Goal: Navigation & Orientation: Find specific page/section

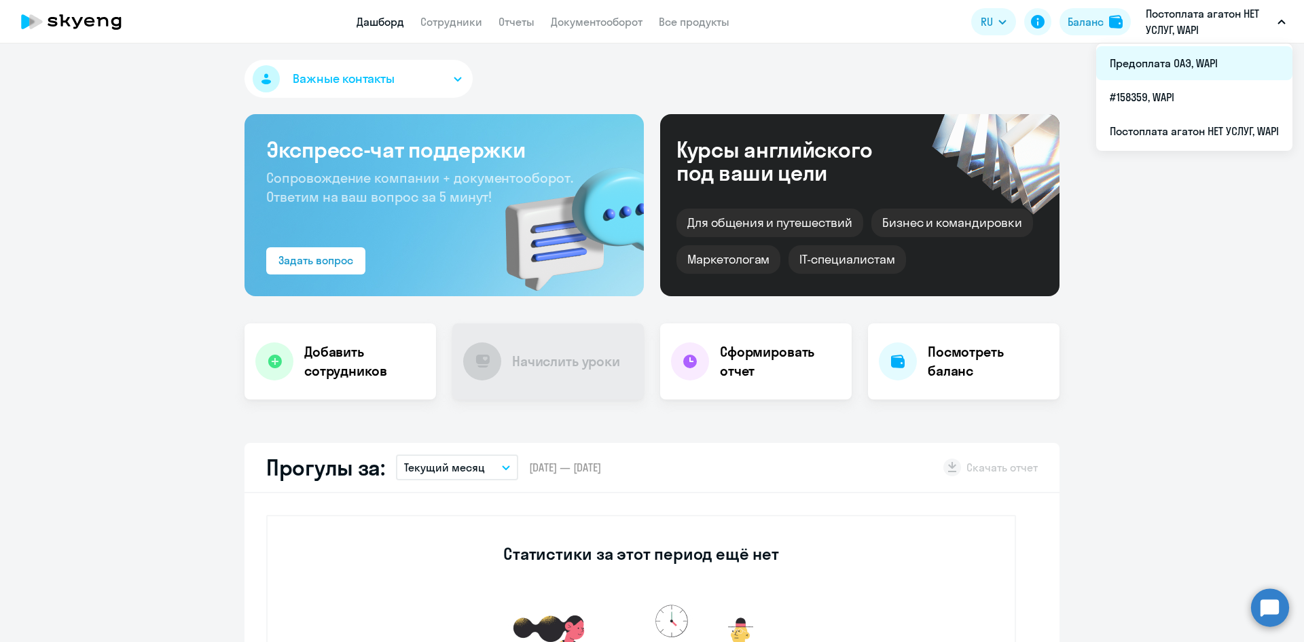
click at [1193, 60] on li "Предоплата ОАЭ, WAPI" at bounding box center [1194, 63] width 196 height 34
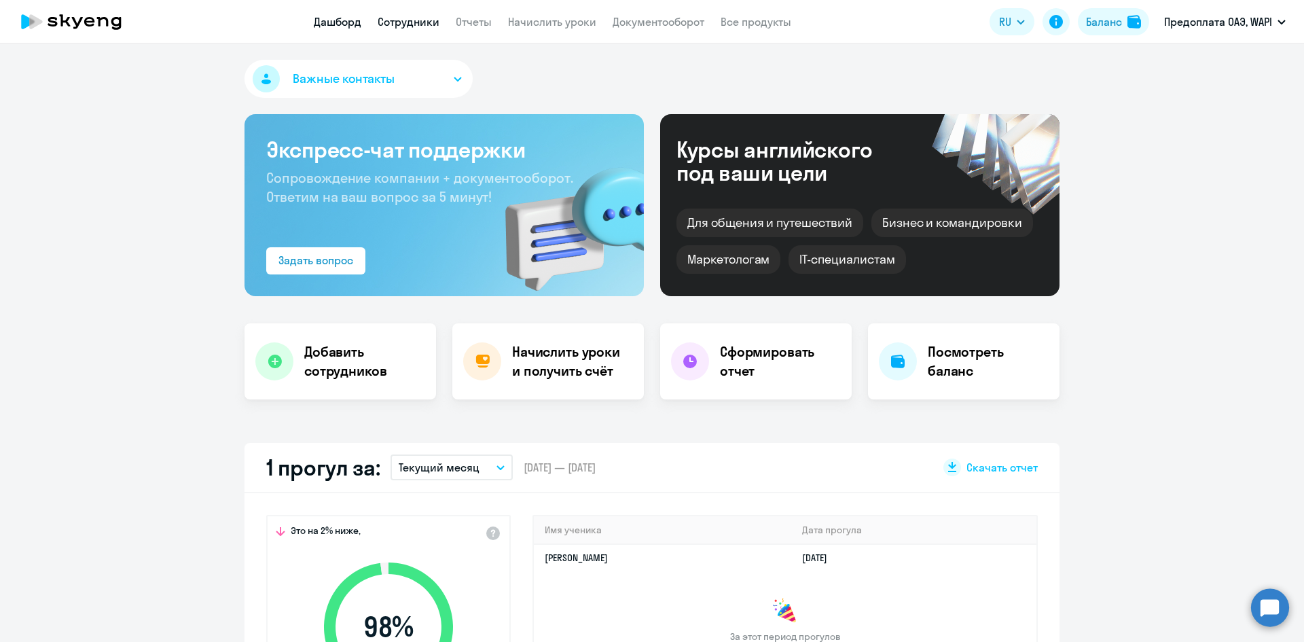
click at [393, 24] on link "Сотрудники" at bounding box center [408, 22] width 62 height 14
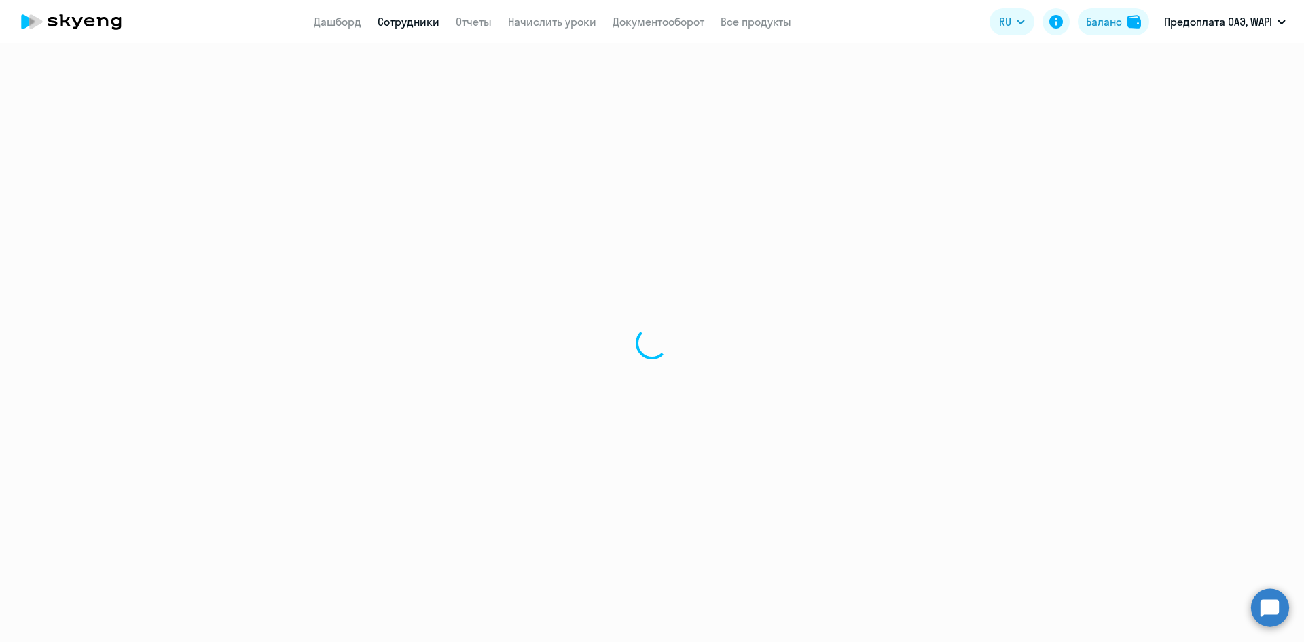
select select "30"
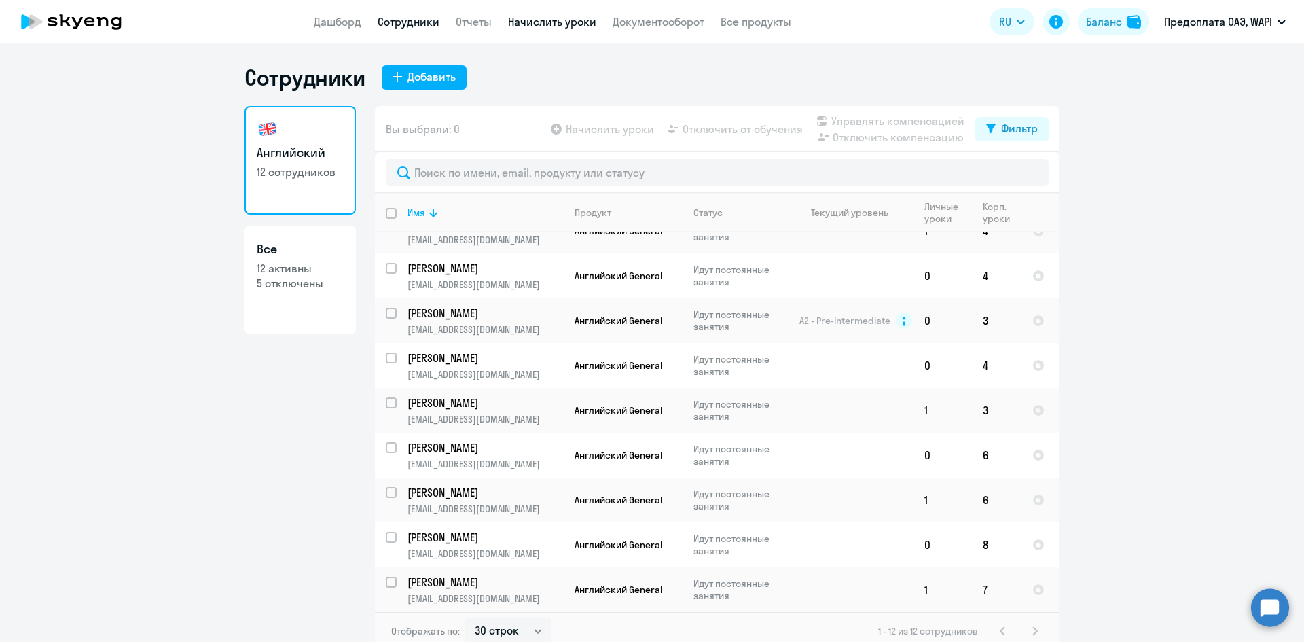
click at [519, 22] on link "Начислить уроки" at bounding box center [552, 22] width 88 height 14
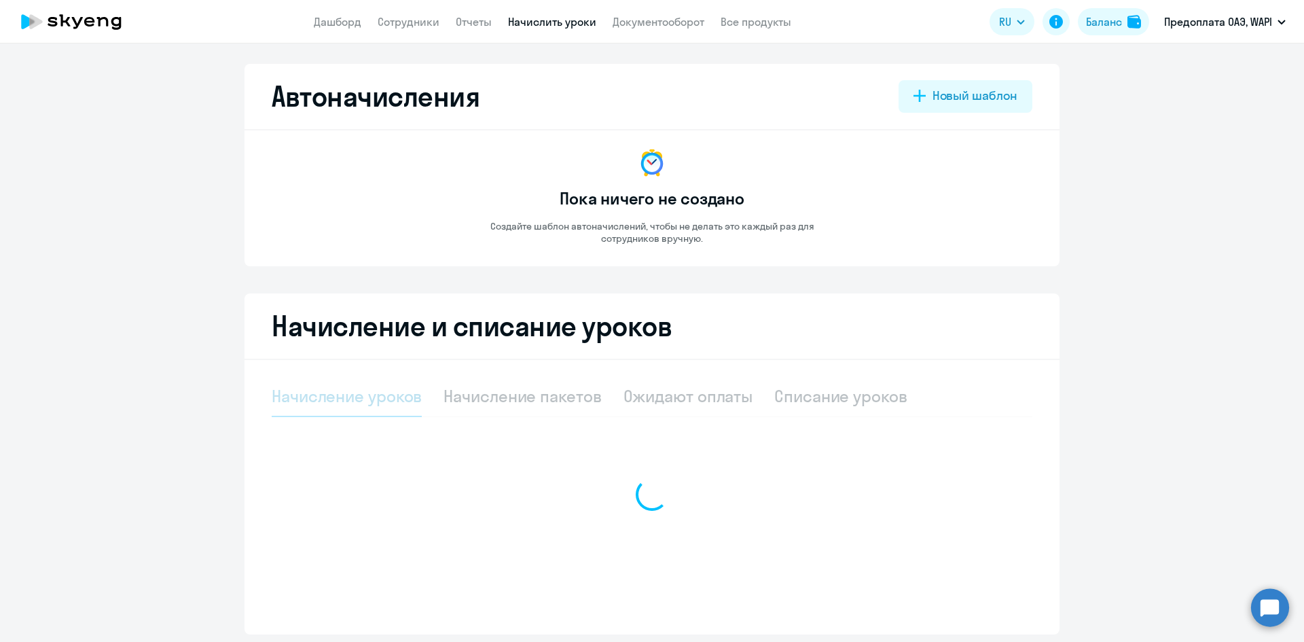
select select "10"
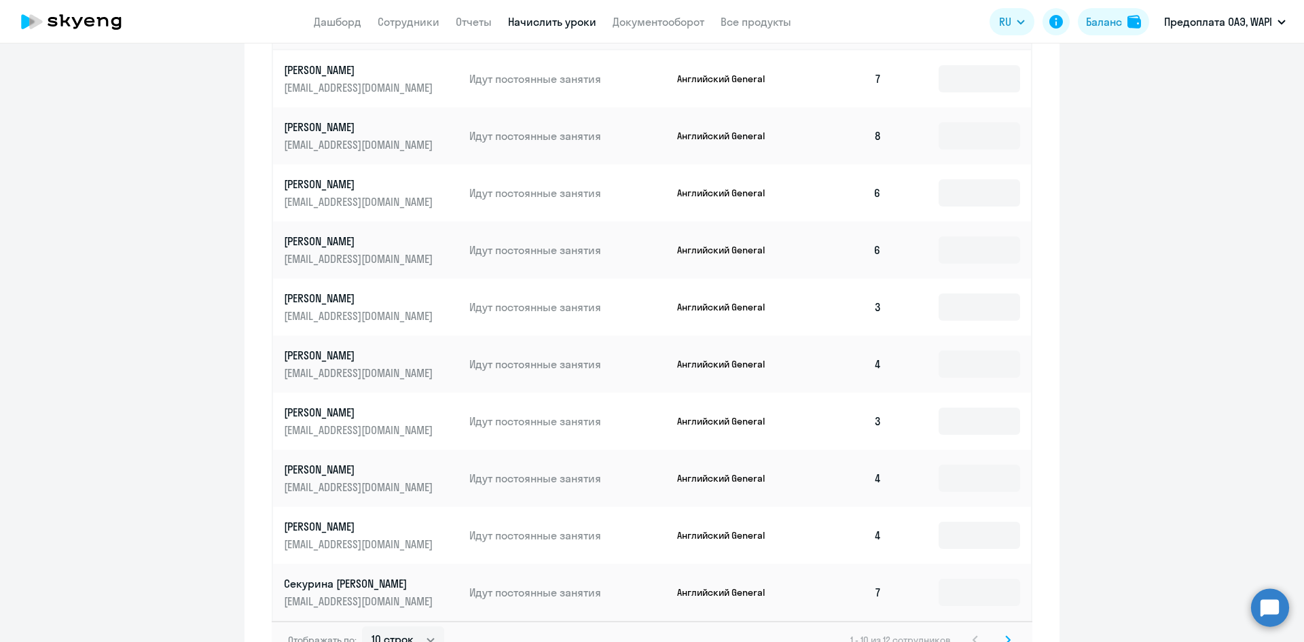
scroll to position [543, 0]
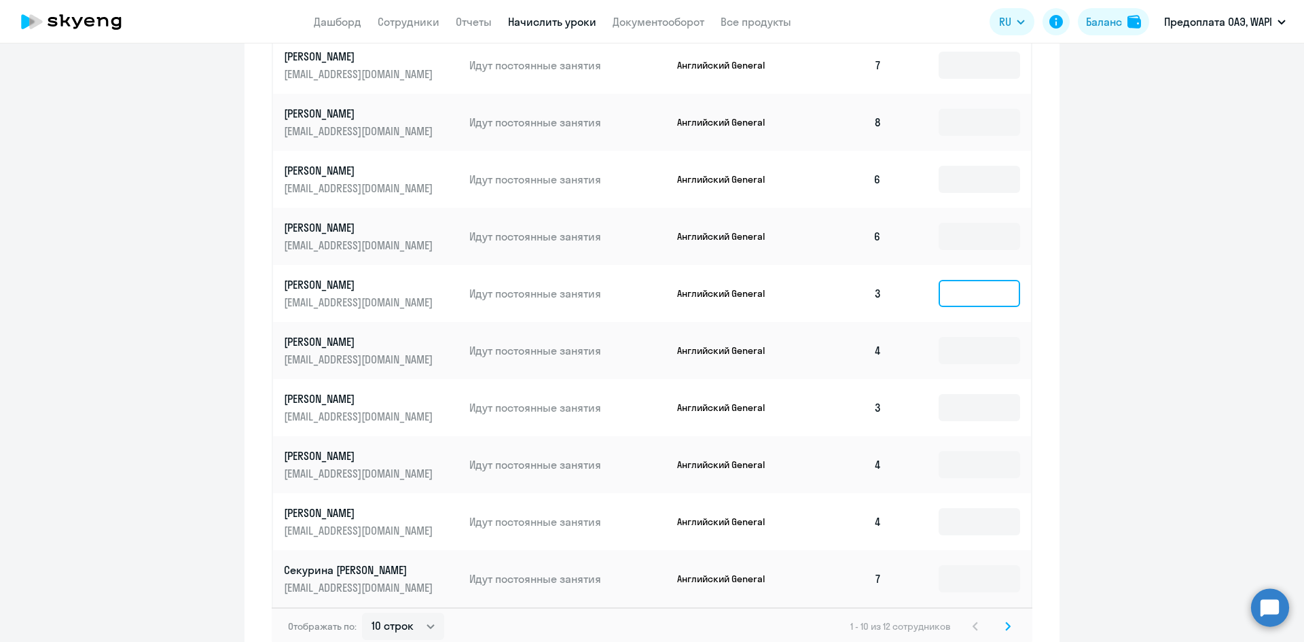
click at [963, 293] on input at bounding box center [978, 293] width 81 height 27
type input "5"
click at [1117, 291] on ng-component "Автоначисления Новый шаблон Пока ничего не создано Создайте шаблон автоначислен…" at bounding box center [652, 94] width 1304 height 1146
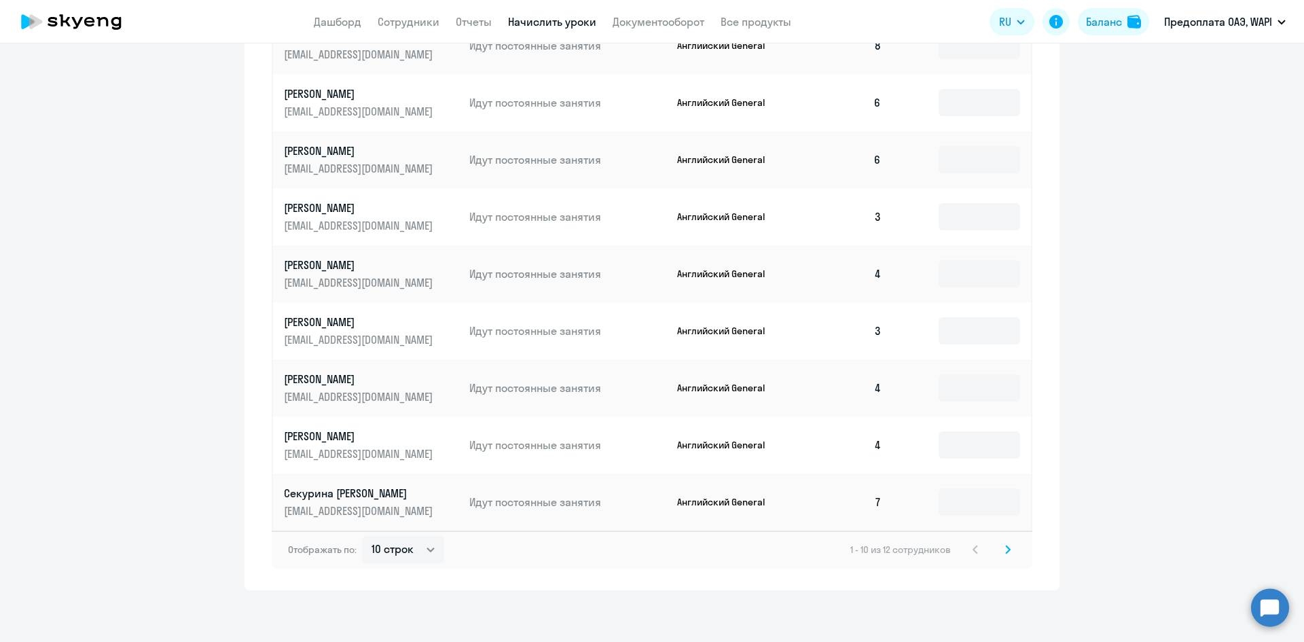
scroll to position [623, 0]
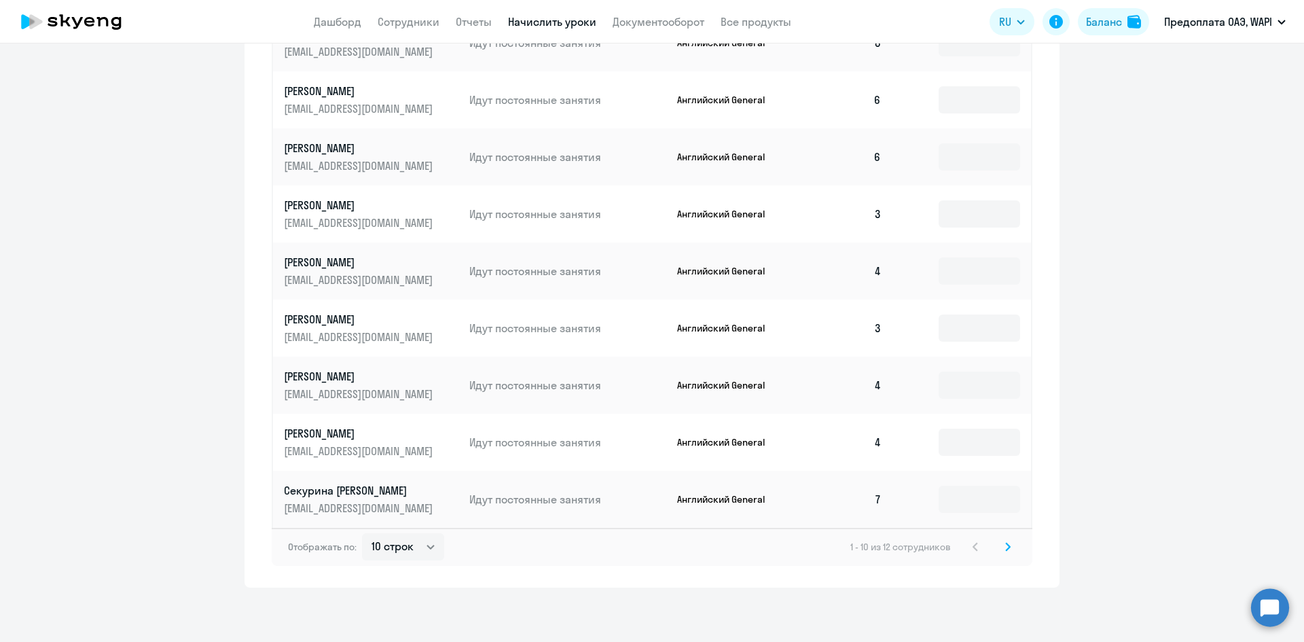
click at [1005, 548] on icon at bounding box center [1007, 547] width 5 height 10
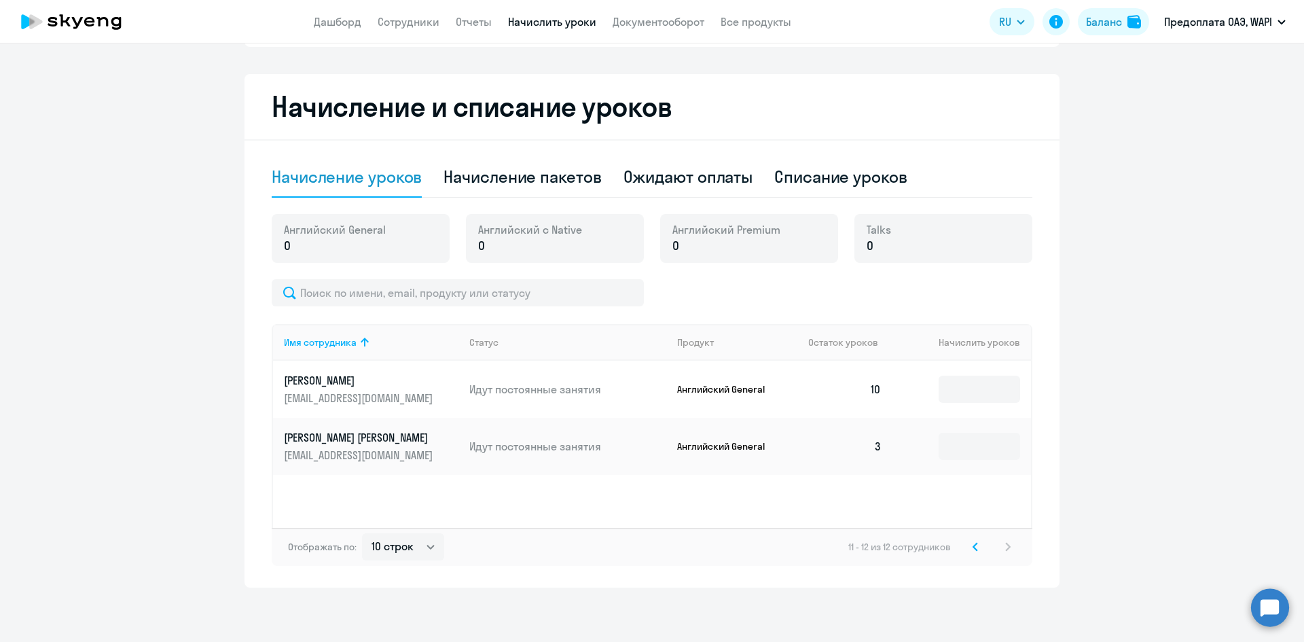
scroll to position [219, 0]
click at [973, 549] on icon at bounding box center [975, 545] width 4 height 7
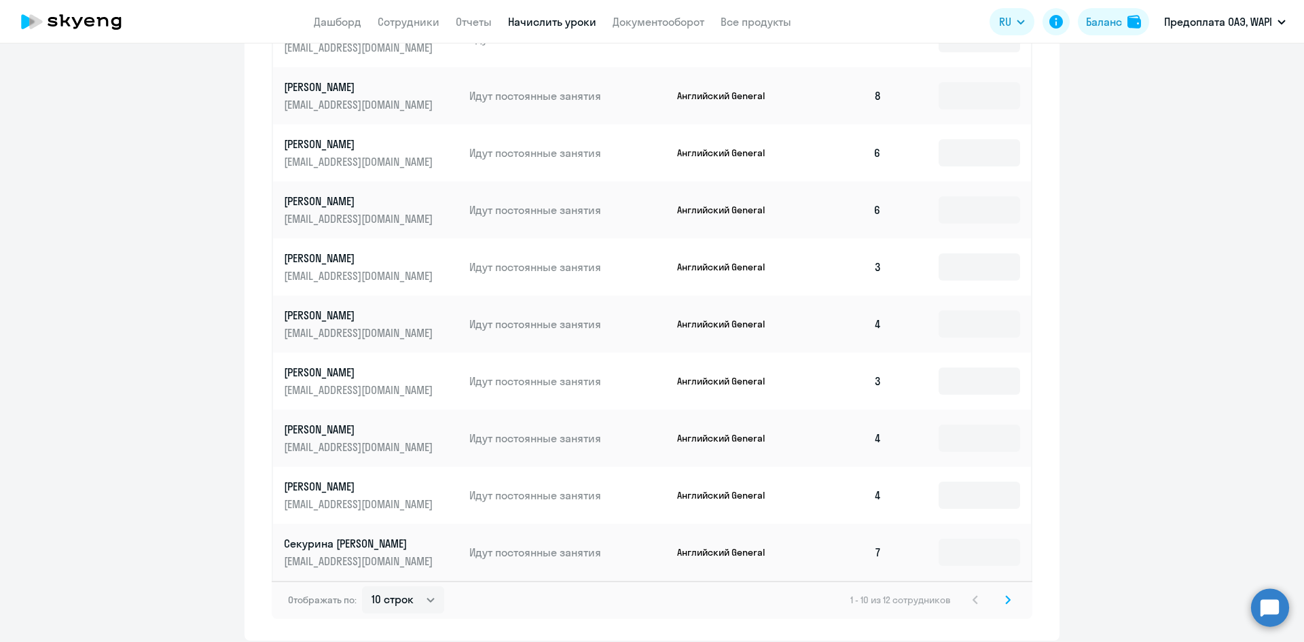
scroll to position [419, 0]
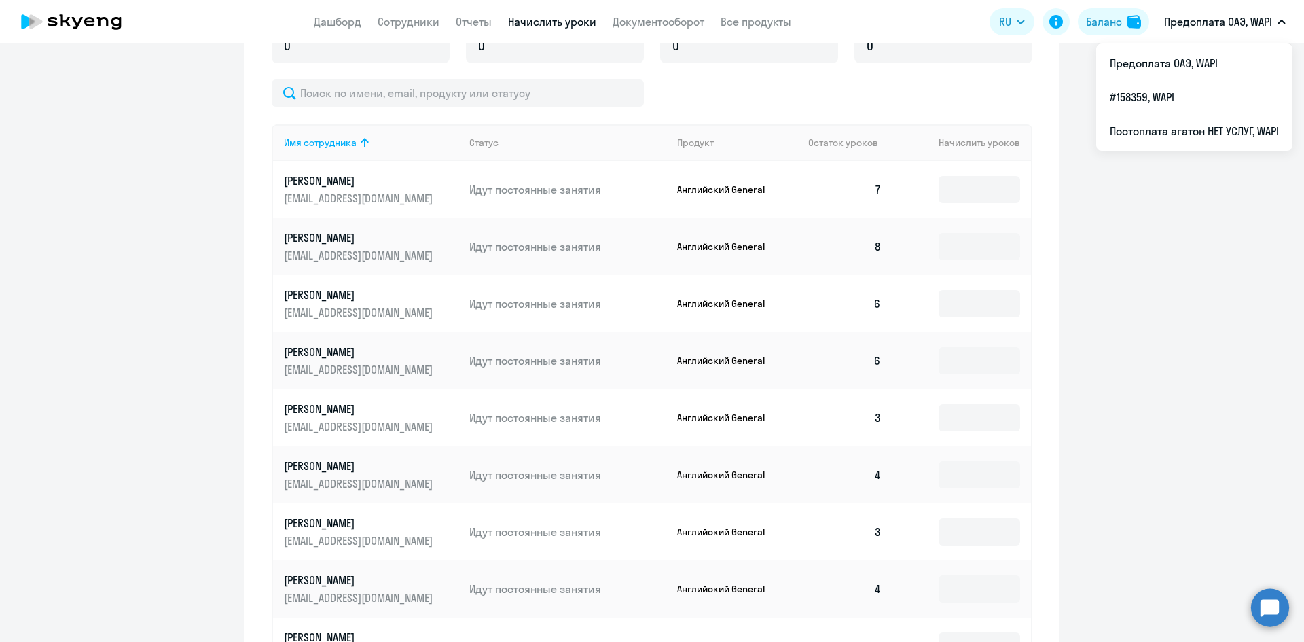
click at [1217, 18] on p "Предоплата ОАЭ, WAPI" at bounding box center [1218, 22] width 108 height 16
click at [1188, 134] on li "Постоплата агатон НЕТ УСЛУГ, WAPI" at bounding box center [1194, 131] width 196 height 34
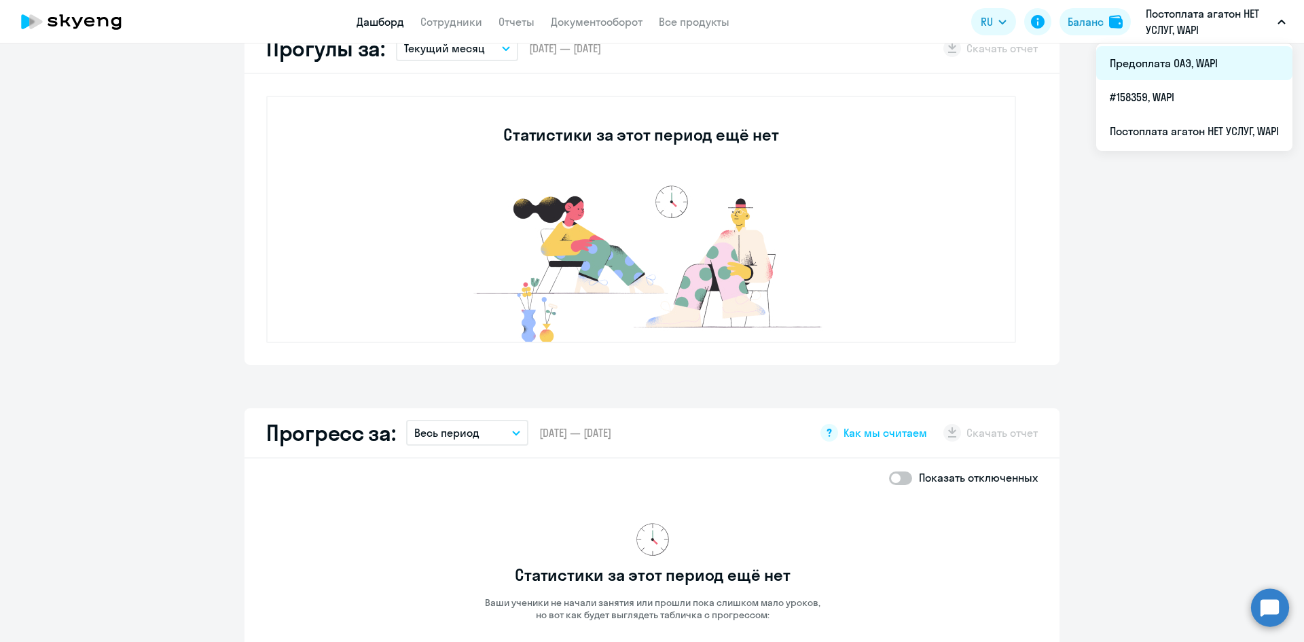
click at [1178, 70] on li "Предоплата ОАЭ, WAPI" at bounding box center [1194, 63] width 196 height 34
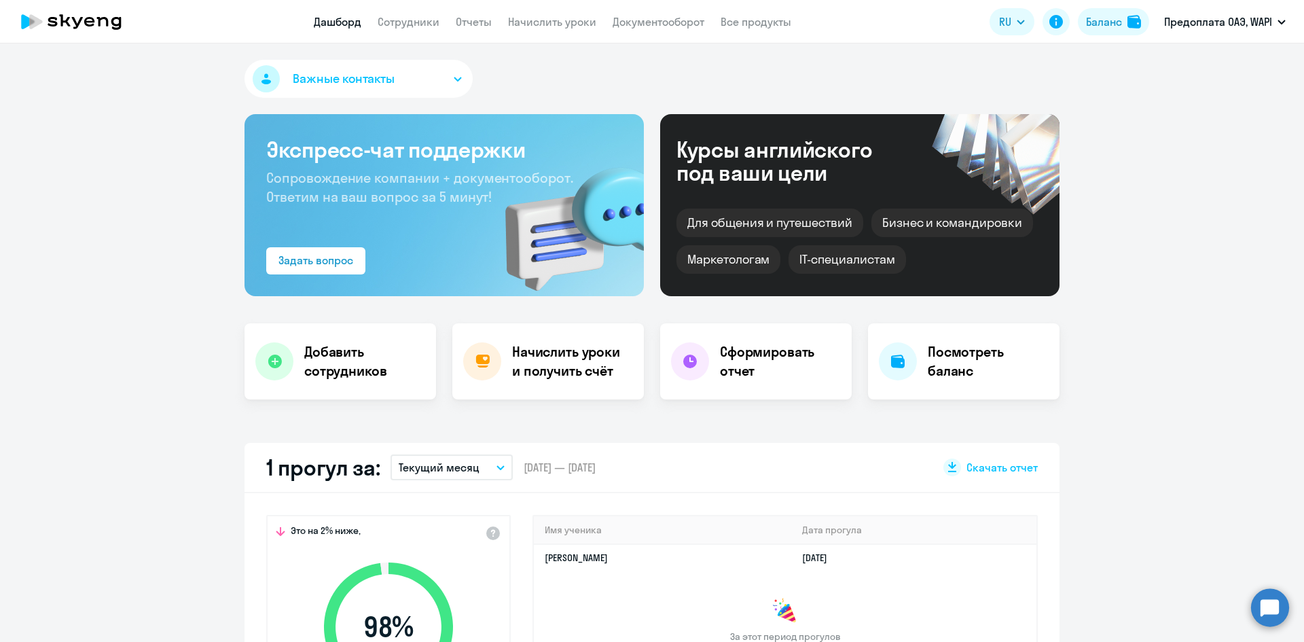
click at [459, 76] on button "Важные контакты" at bounding box center [358, 79] width 228 height 38
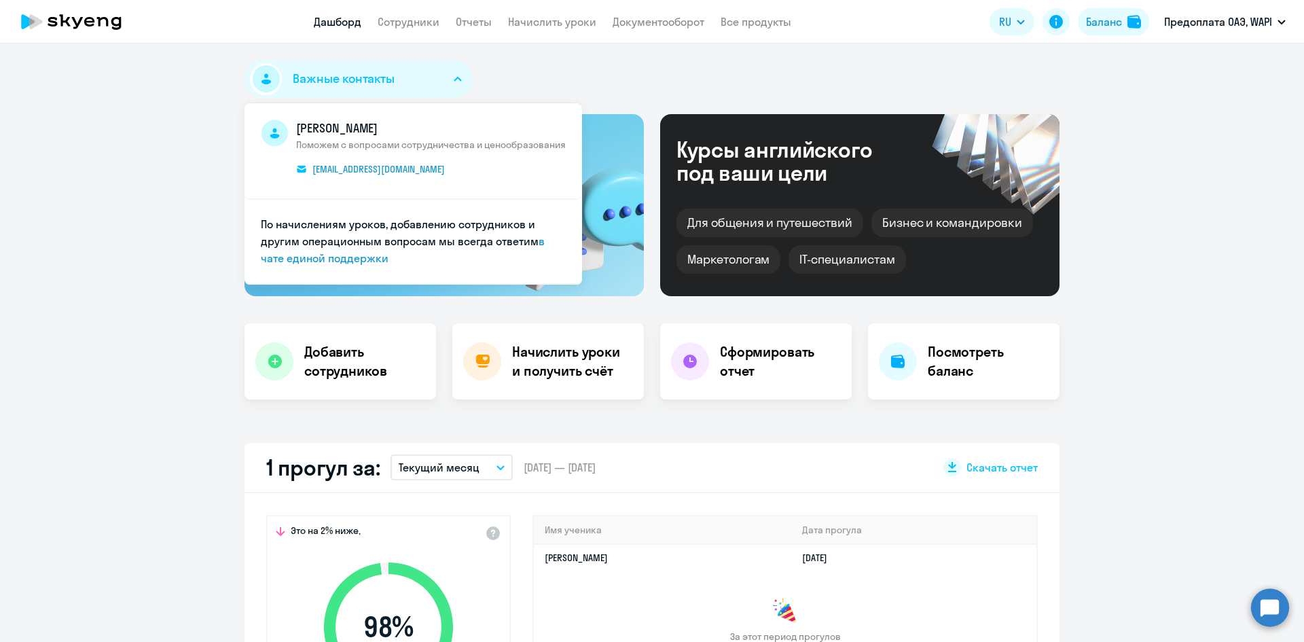
click at [515, 73] on div "Важные контакты [PERSON_NAME] Поможем с вопросами сотрудничества и ценообразова…" at bounding box center [651, 81] width 815 height 43
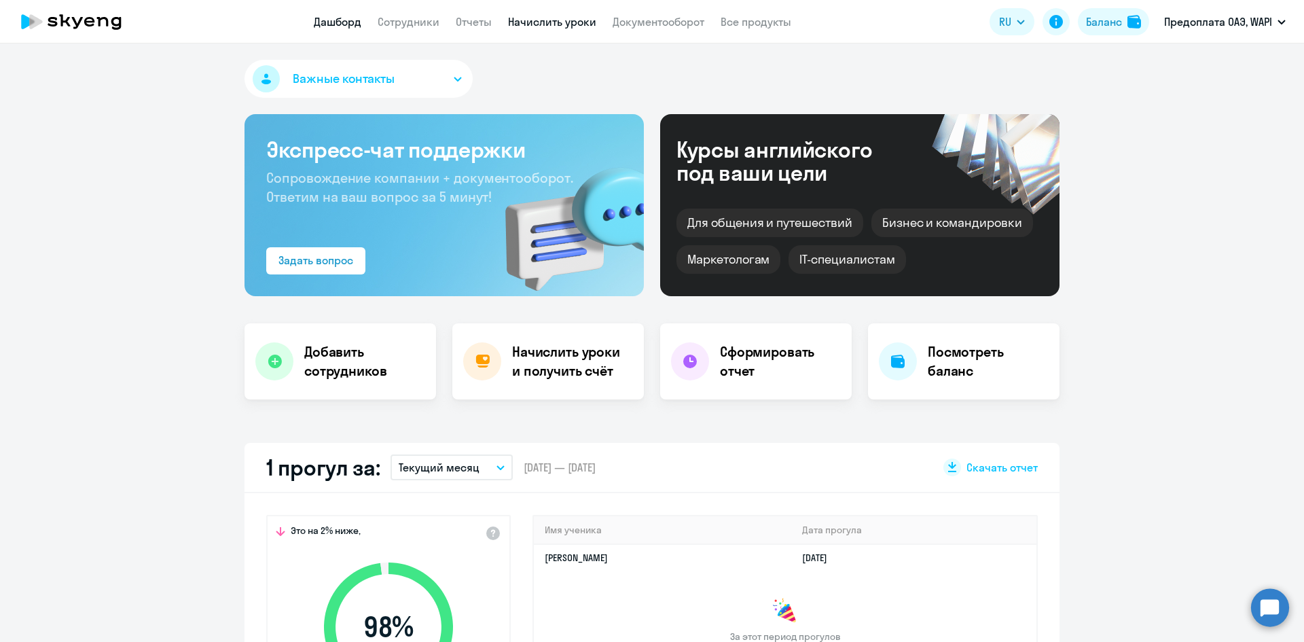
click at [542, 20] on link "Начислить уроки" at bounding box center [552, 22] width 88 height 14
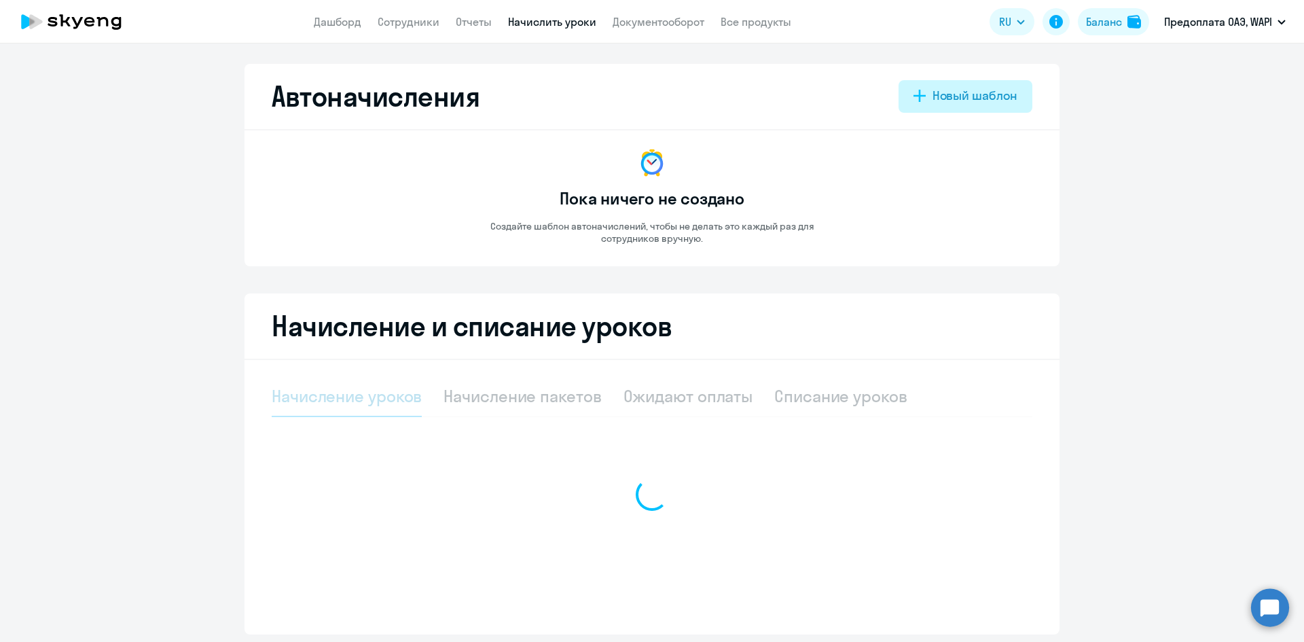
select select "10"
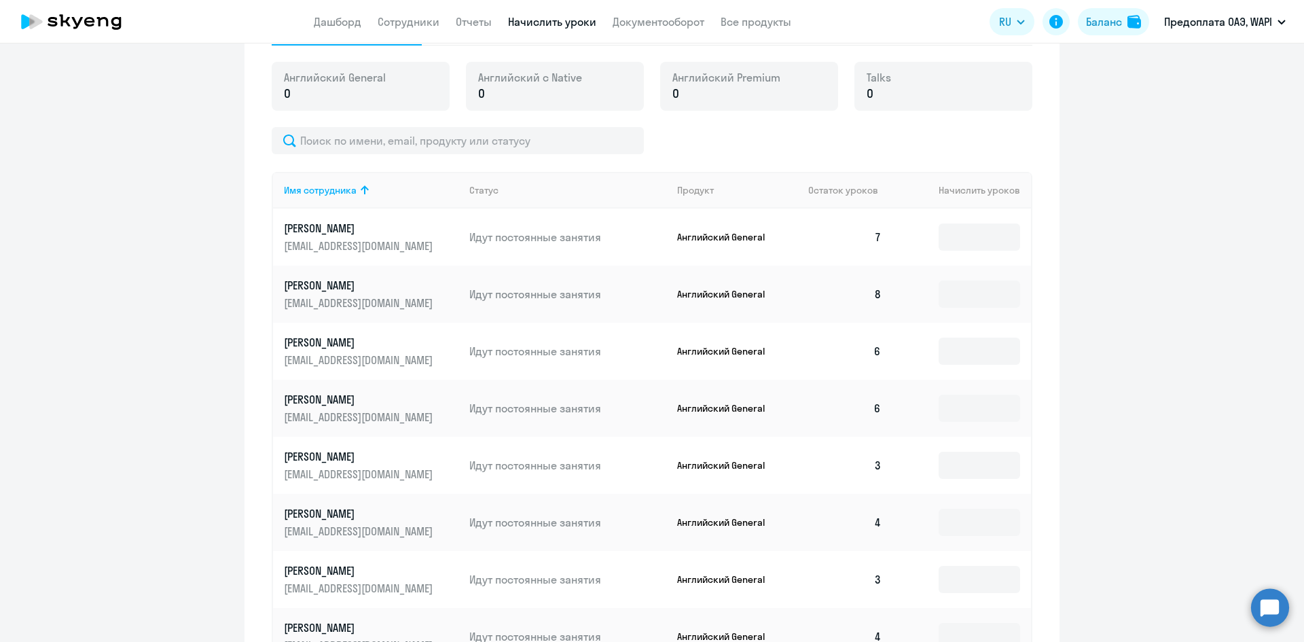
scroll to position [487, 0]
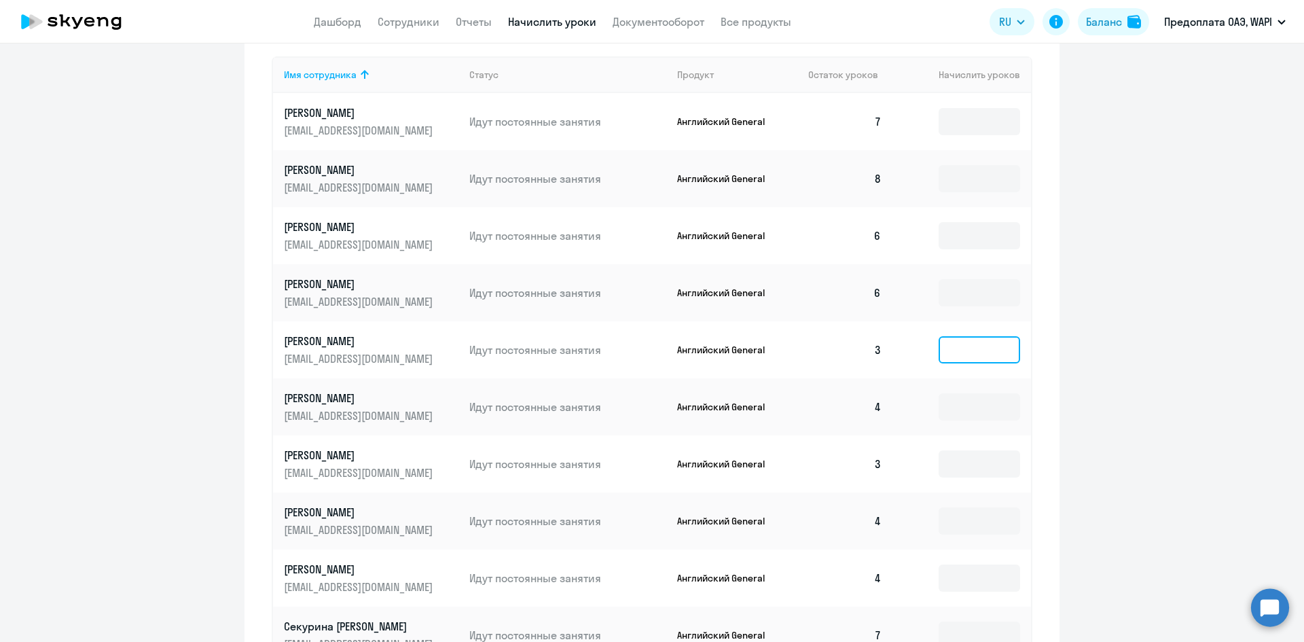
click at [957, 348] on input at bounding box center [978, 349] width 81 height 27
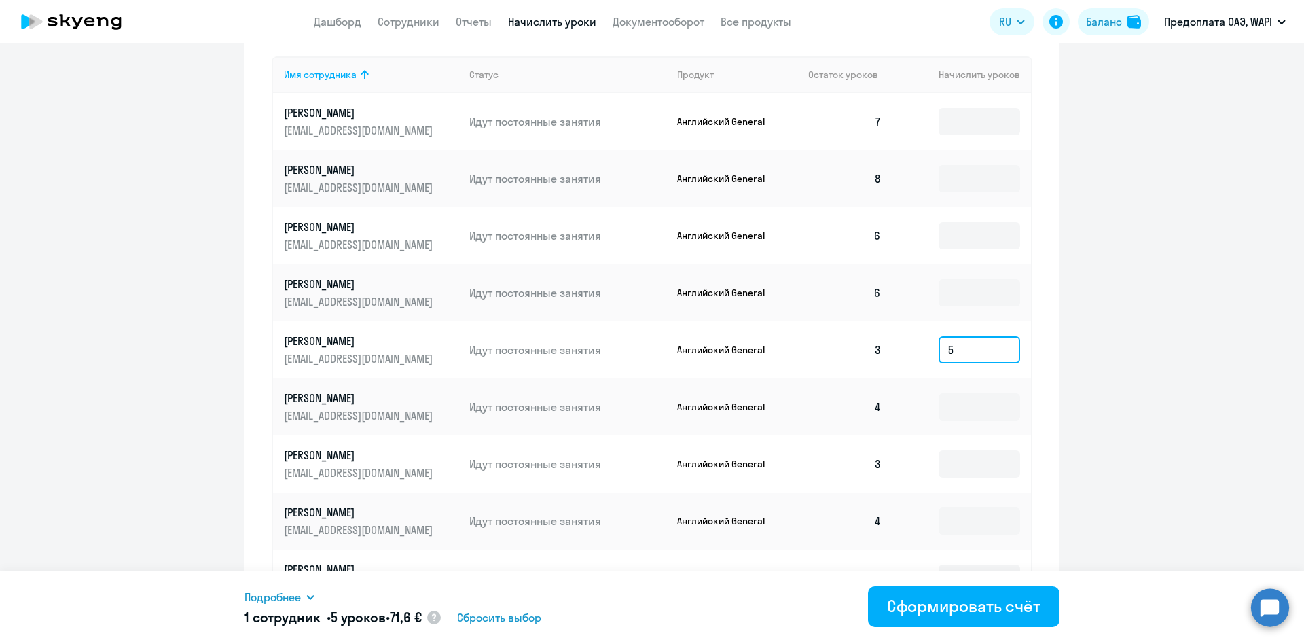
type input "5"
click at [310, 597] on icon at bounding box center [309, 597] width 7 height 5
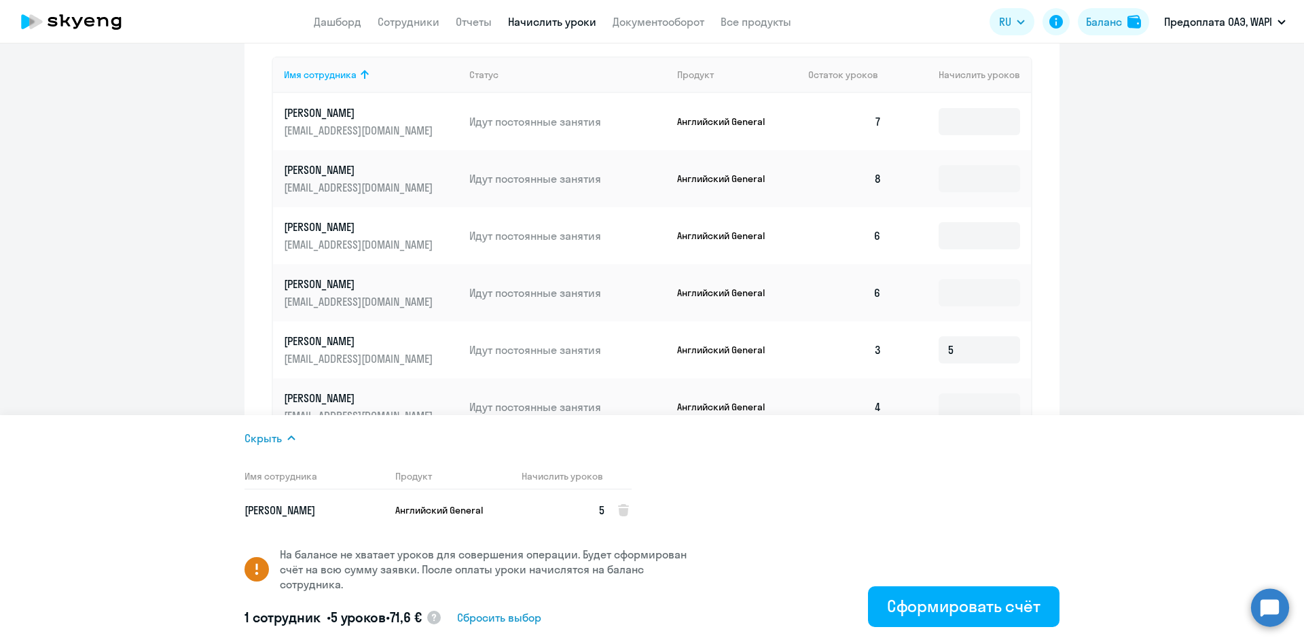
click at [1133, 271] on ng-component "Автоначисления Новый шаблон Пока ничего не создано Создайте шаблон автоначислен…" at bounding box center [652, 150] width 1304 height 1146
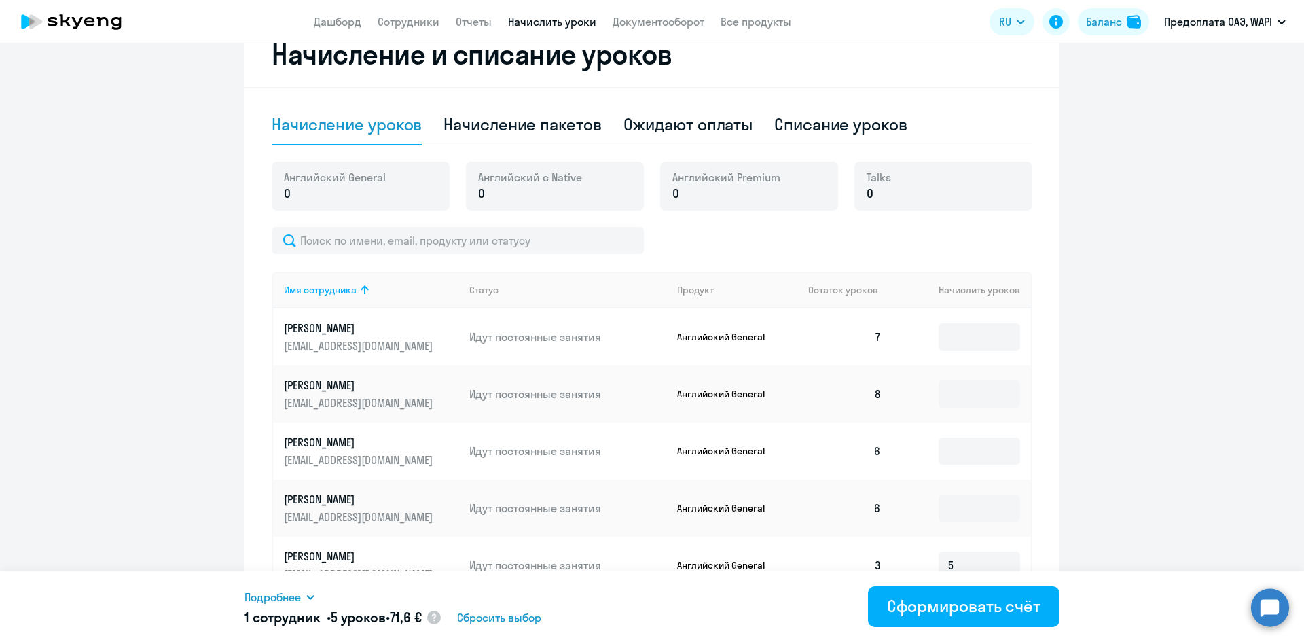
scroll to position [0, 0]
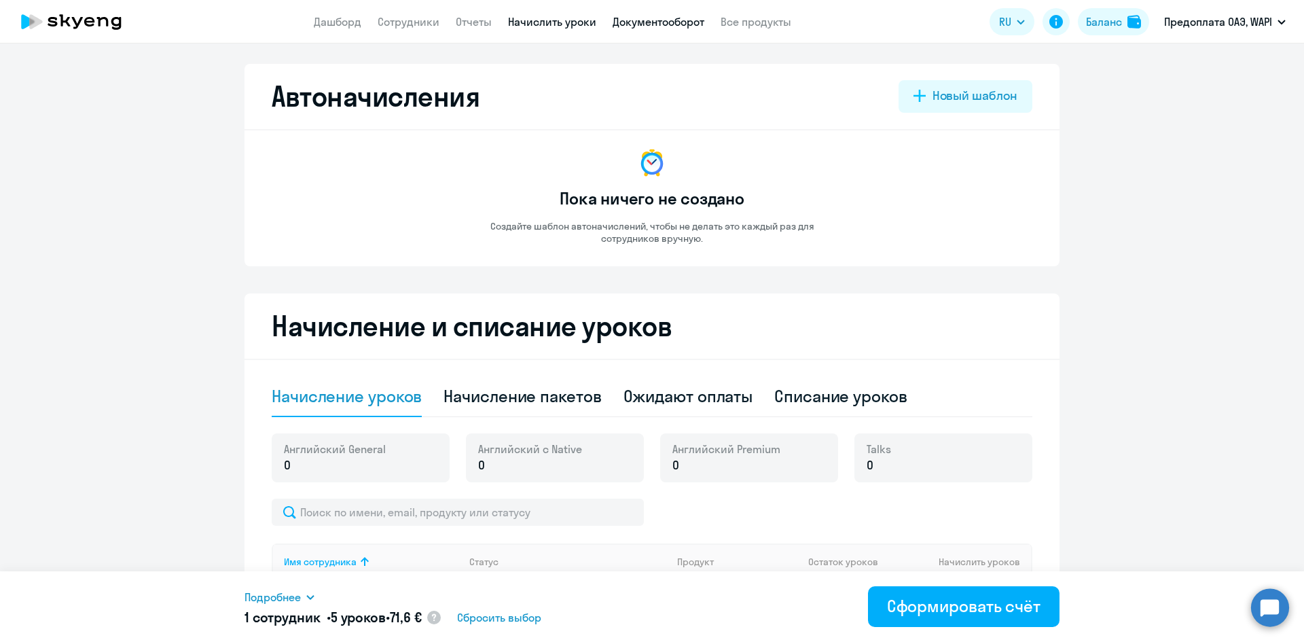
click at [652, 15] on link "Документооборот" at bounding box center [658, 22] width 92 height 14
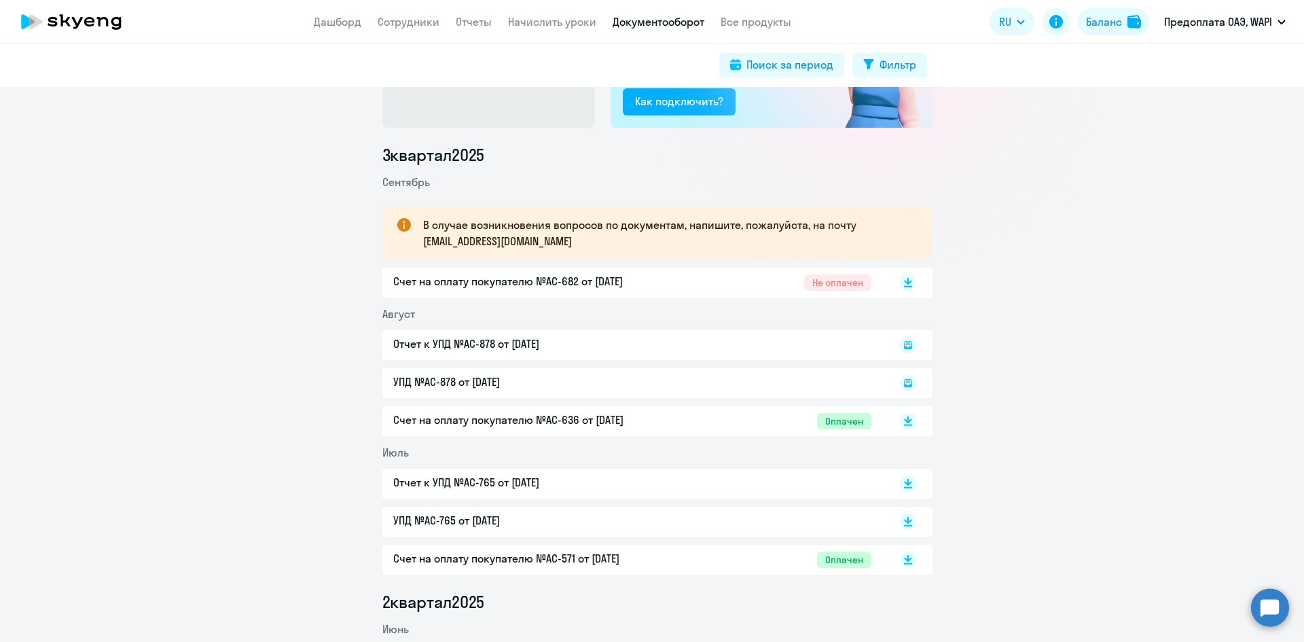
scroll to position [136, 0]
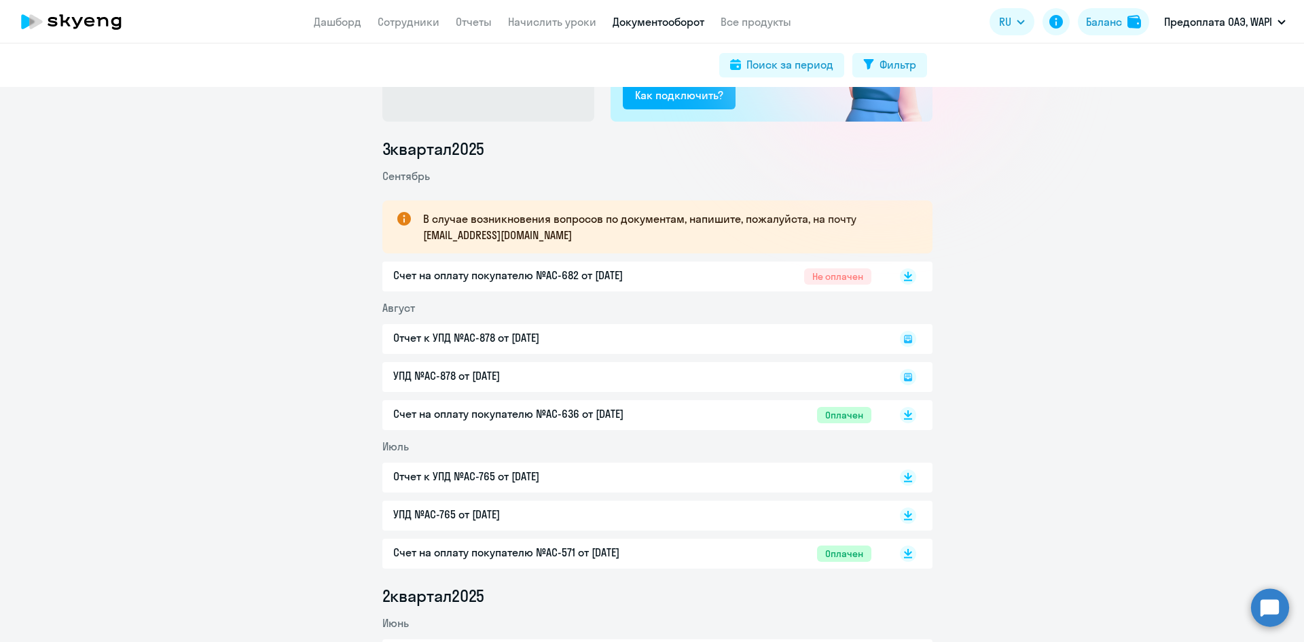
click at [564, 270] on p "Счет на оплату покупателю №AC-682 от [DATE]" at bounding box center [535, 275] width 285 height 16
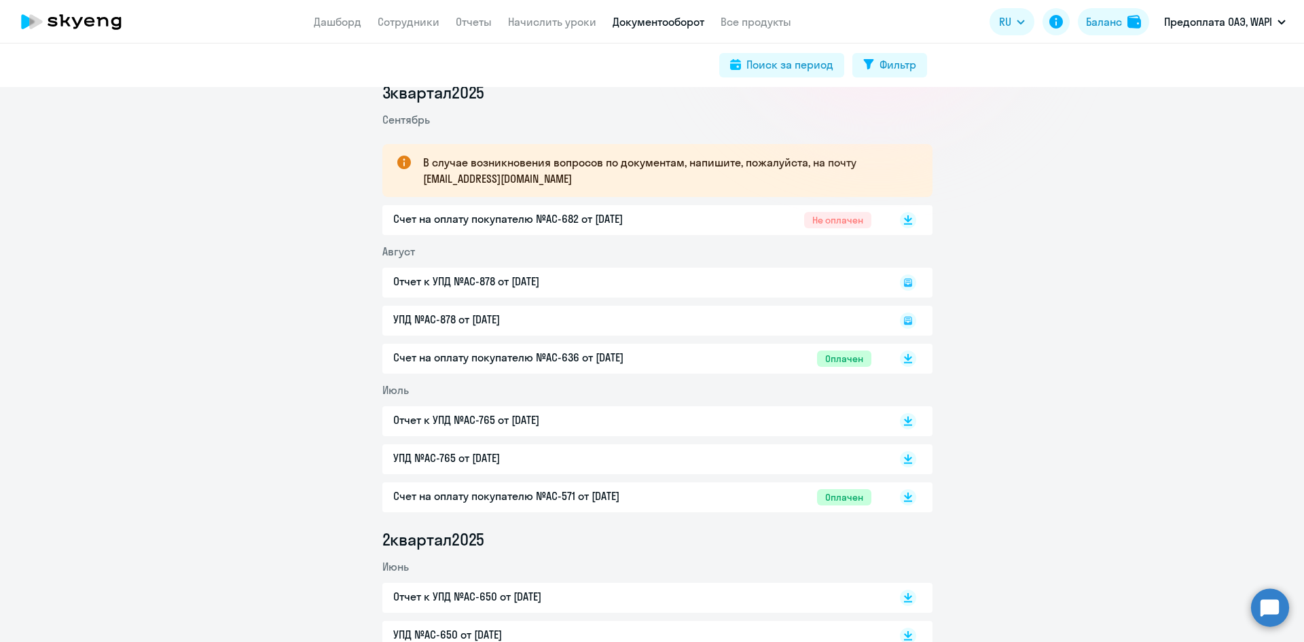
scroll to position [272, 0]
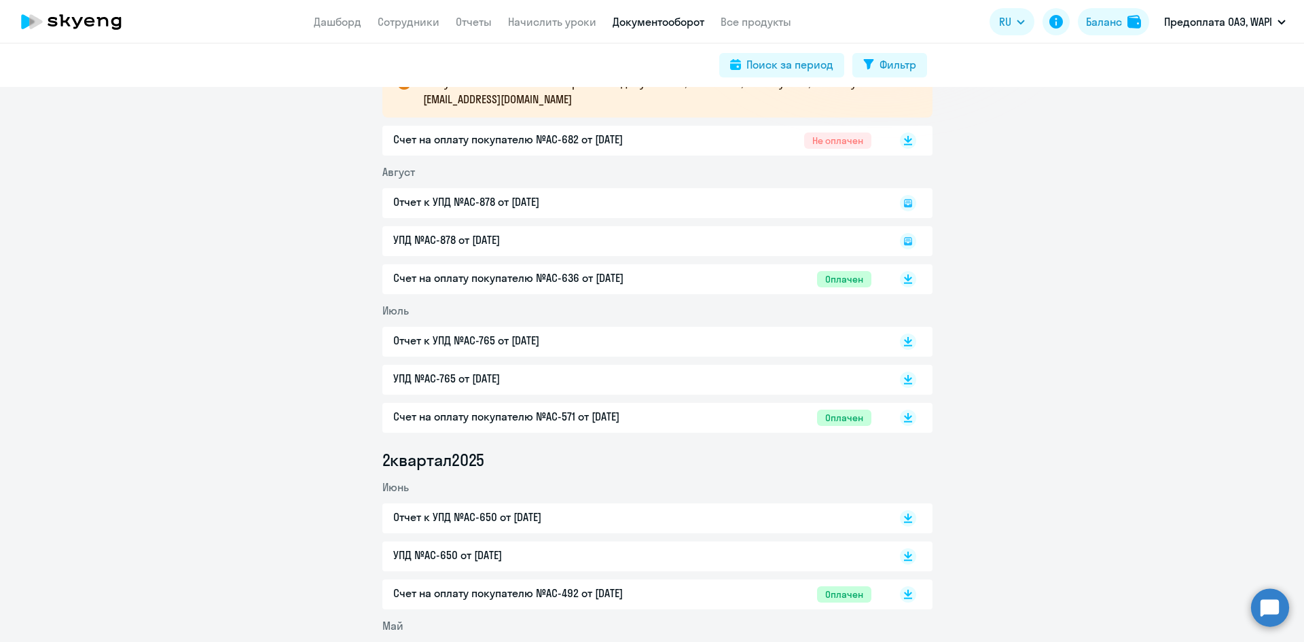
click at [599, 418] on p "Счет на оплату покупателю №AC-571 от [DATE]" at bounding box center [535, 416] width 285 height 16
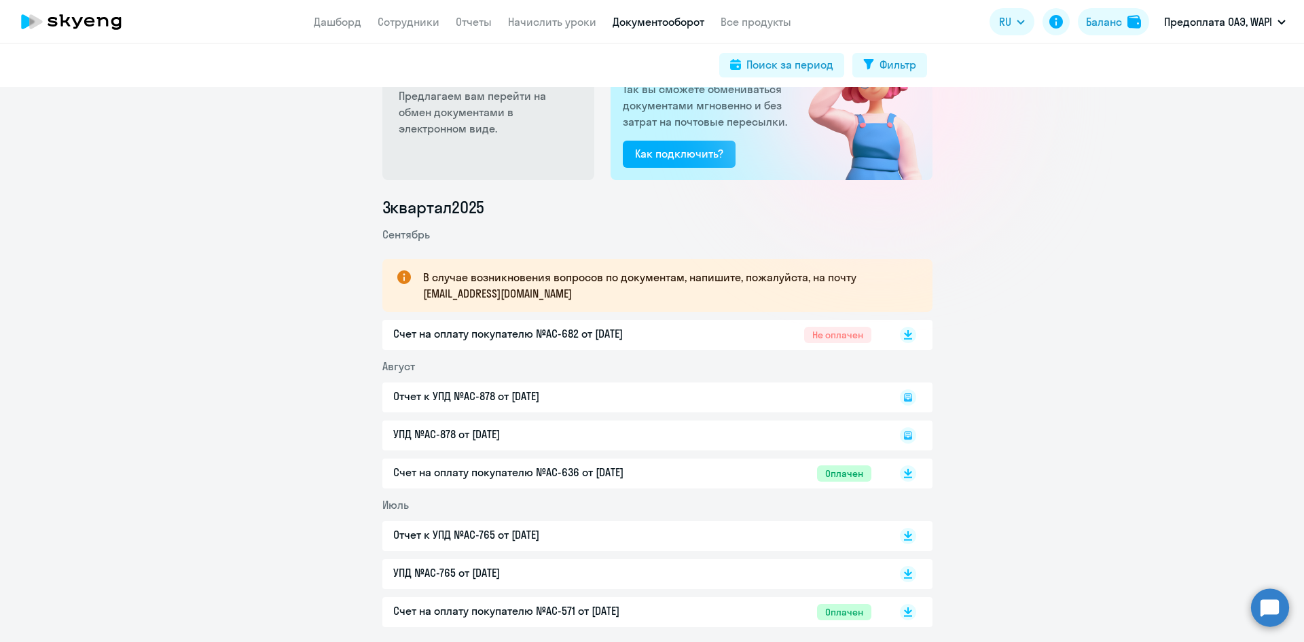
scroll to position [0, 0]
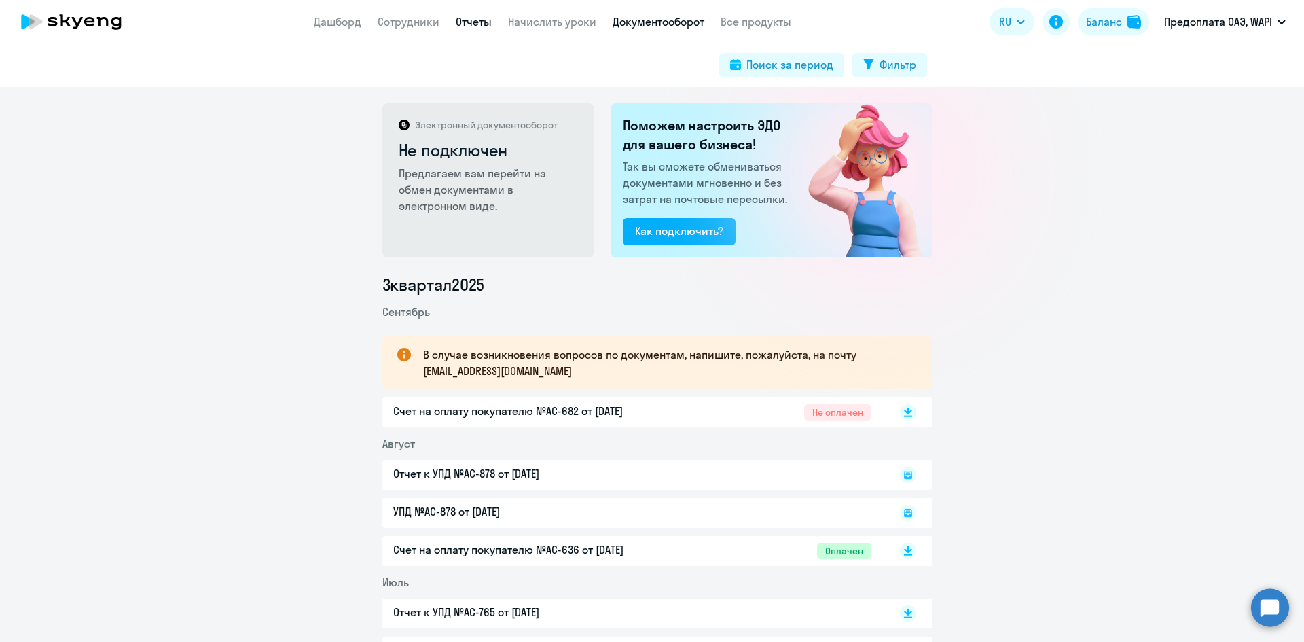
click at [473, 22] on link "Отчеты" at bounding box center [474, 22] width 36 height 14
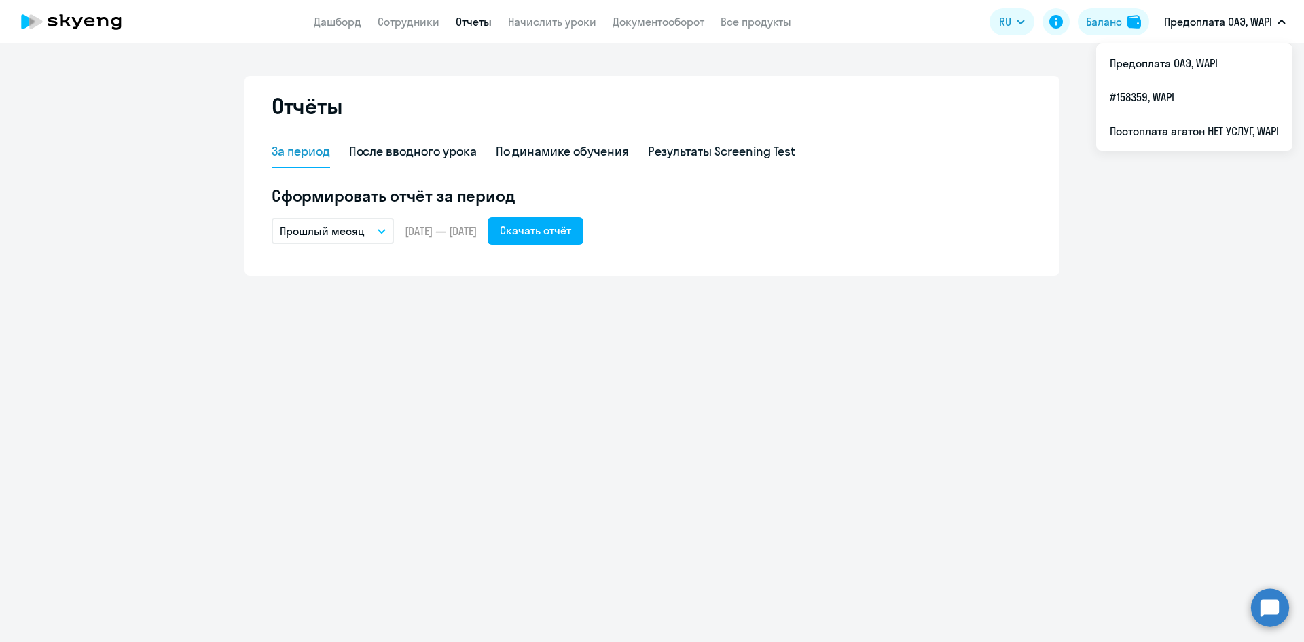
click at [1208, 11] on button "Предоплата ОАЭ, WAPI" at bounding box center [1224, 21] width 135 height 33
